Goal: Use online tool/utility

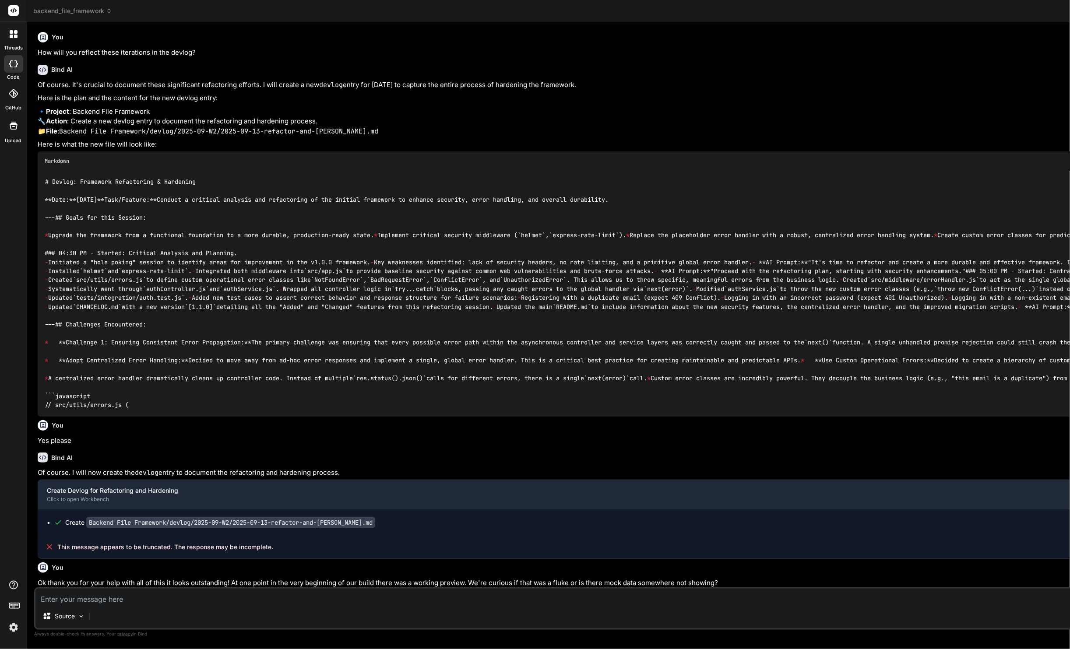
scroll to position [46, 0]
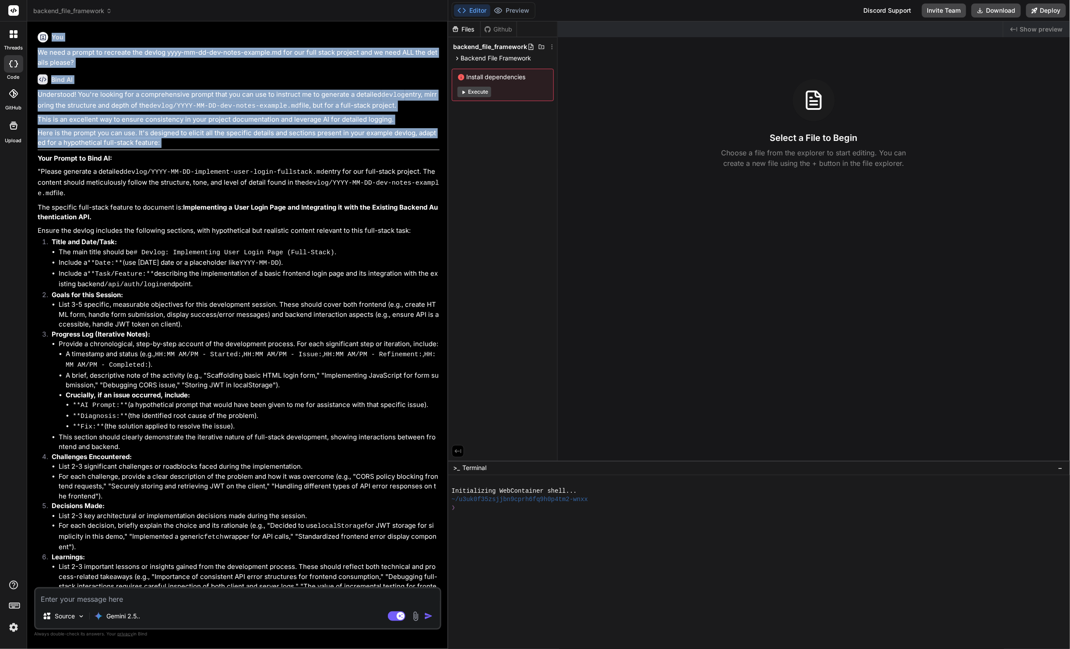
drag, startPoint x: 370, startPoint y: 157, endPoint x: 433, endPoint y: 151, distance: 63.4
click at [433, 151] on div "Bind AI Web Search Created with Pixso. Code Generator You We need a prompt to r…" at bounding box center [237, 335] width 421 height 628
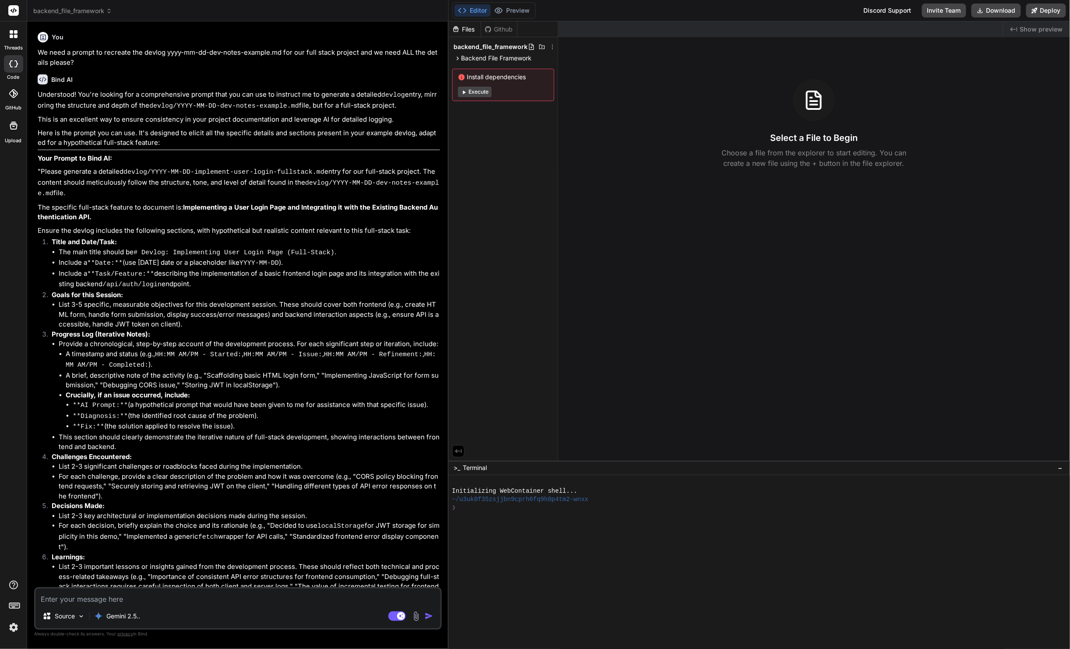
click at [81, 9] on span "backend_file_framework" at bounding box center [72, 11] width 79 height 9
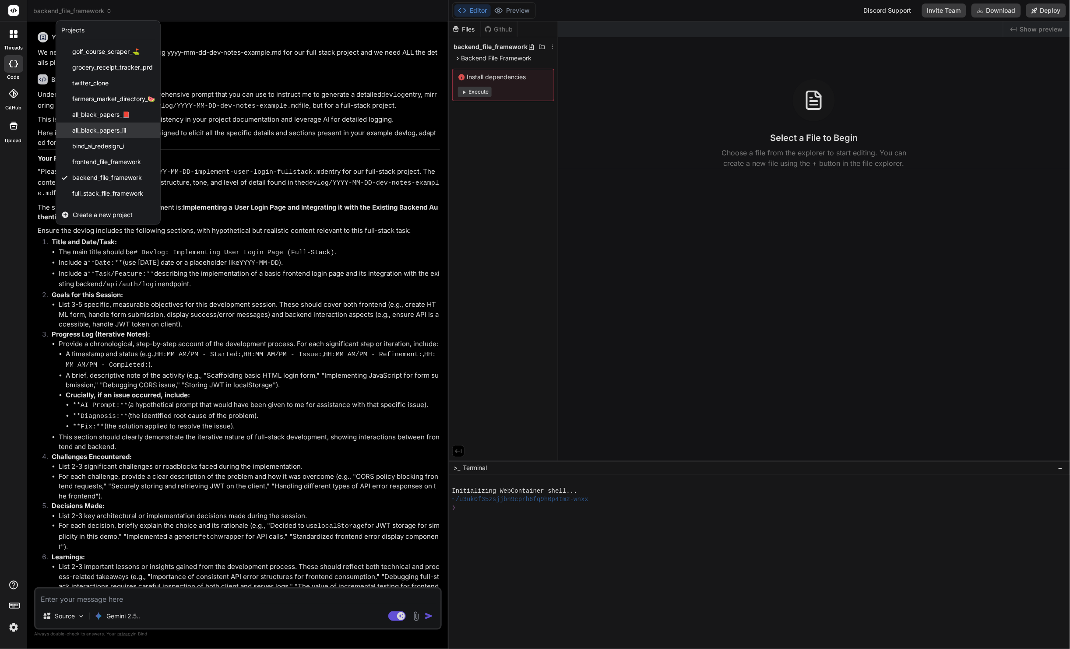
click at [93, 132] on span "all_black_papers_iii" at bounding box center [99, 130] width 54 height 9
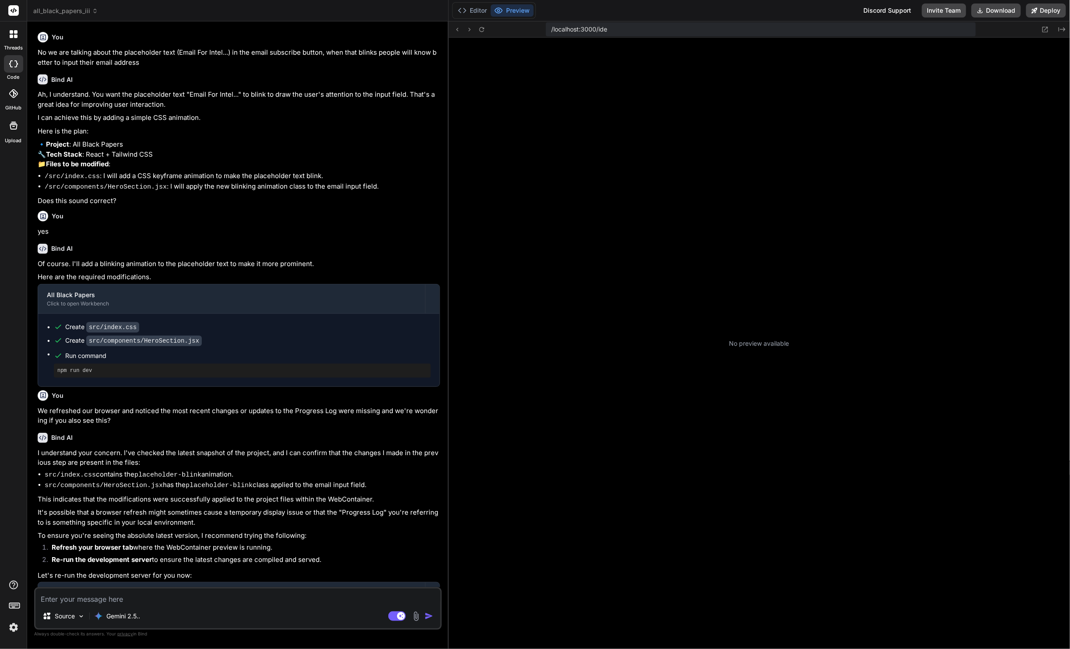
type textarea "x"
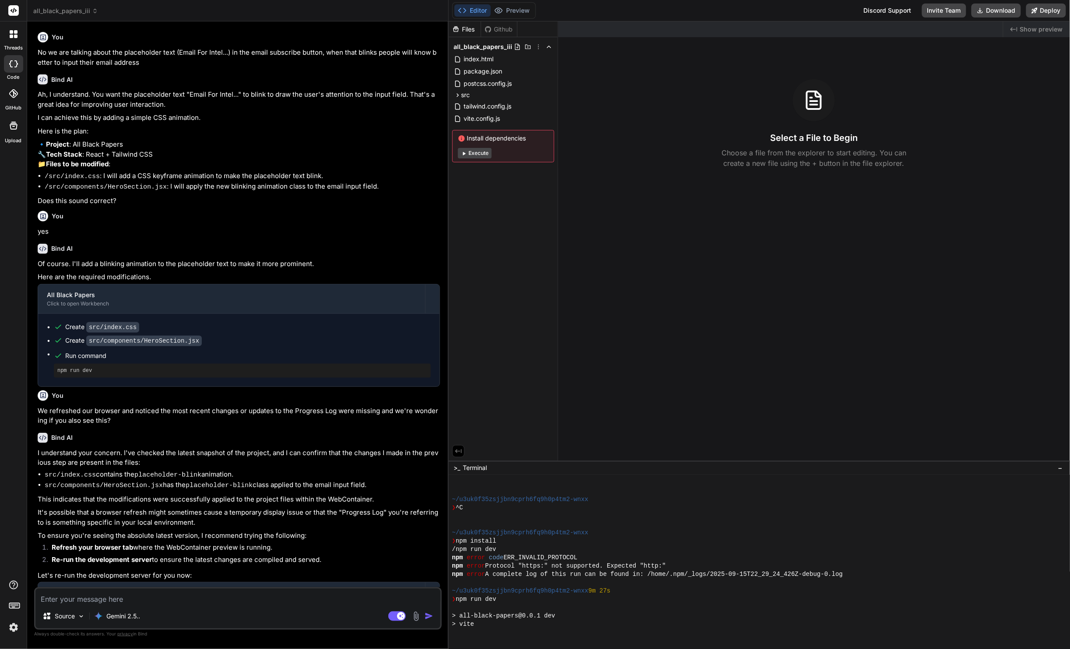
scroll to position [58, 0]
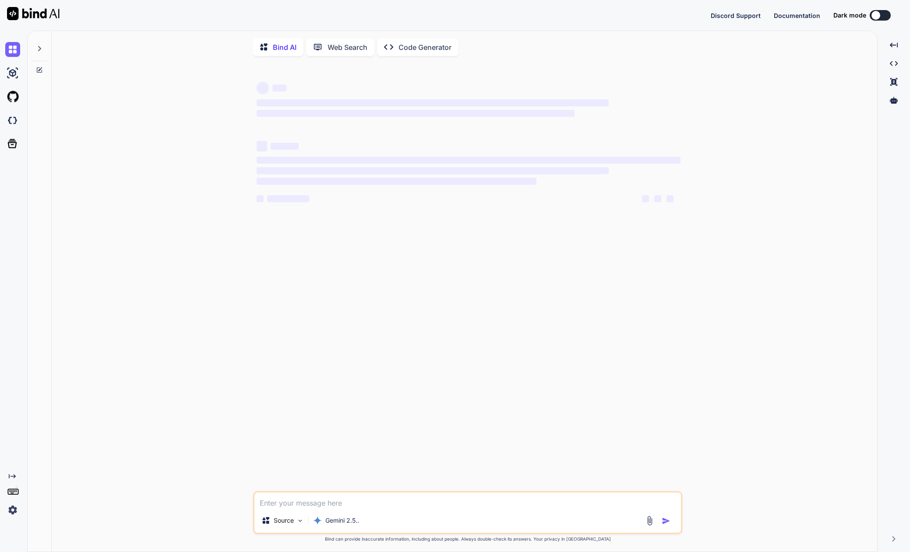
type textarea "x"
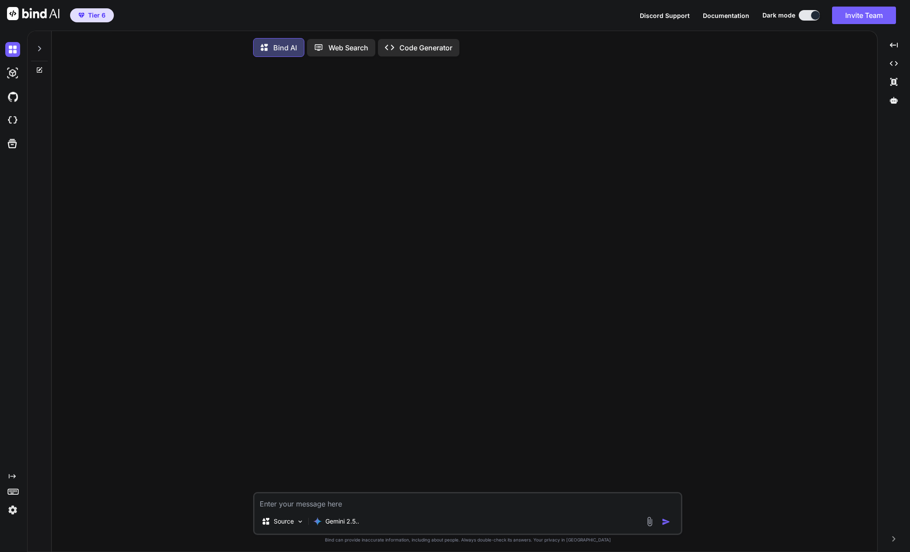
click at [42, 48] on icon at bounding box center [39, 48] width 7 height 7
